Goal: Transaction & Acquisition: Purchase product/service

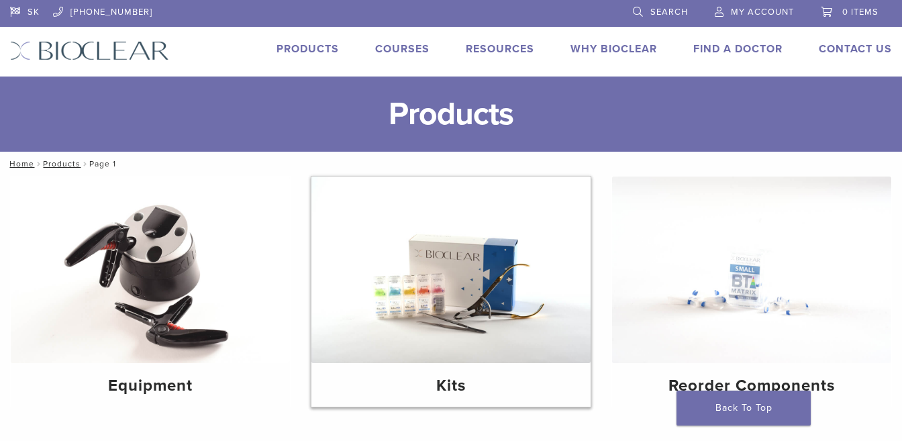
click at [414, 304] on img at bounding box center [450, 270] width 279 height 187
click at [723, 289] on img at bounding box center [751, 270] width 279 height 187
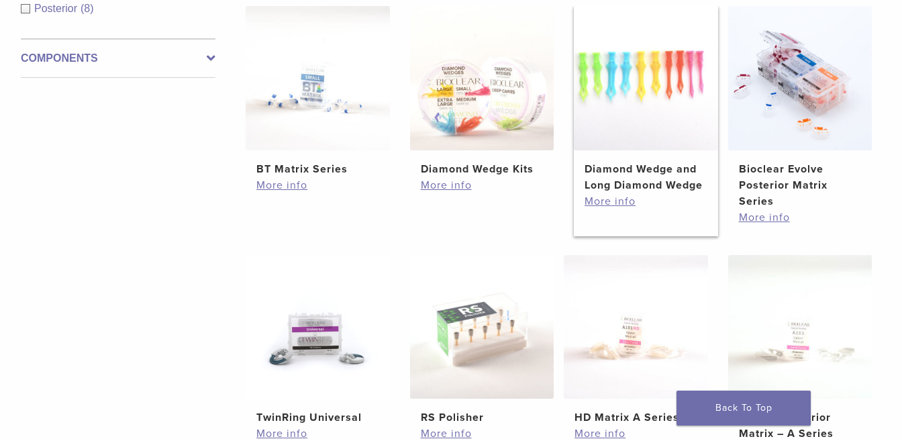
scroll to position [308, 0]
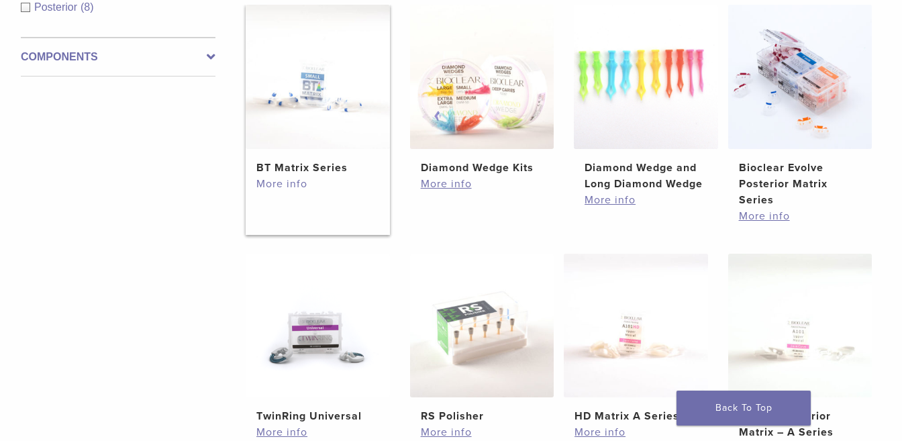
click at [281, 192] on link "More info" at bounding box center [317, 184] width 122 height 16
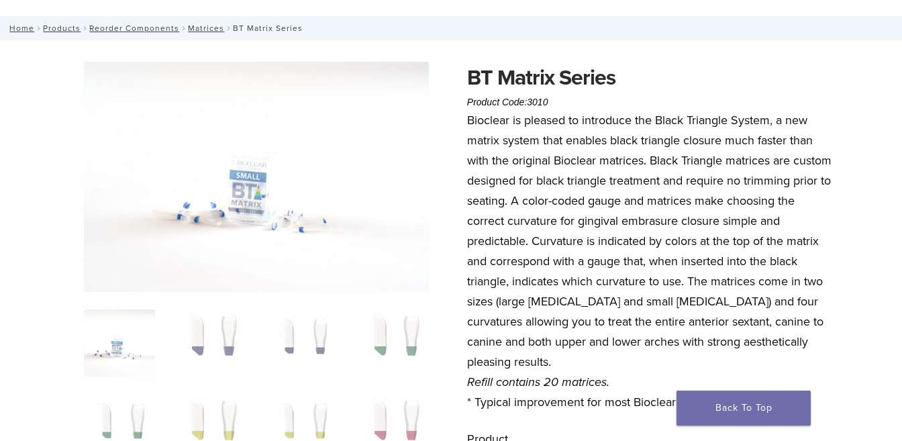
scroll to position [59, 0]
